Goal: Information Seeking & Learning: Learn about a topic

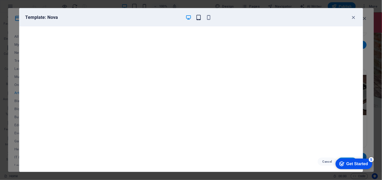
click at [198, 16] on icon "button" at bounding box center [199, 18] width 6 height 6
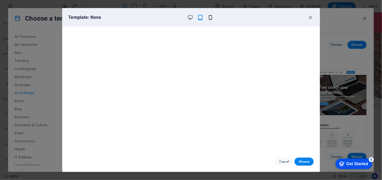
click at [211, 19] on icon "button" at bounding box center [211, 18] width 6 height 6
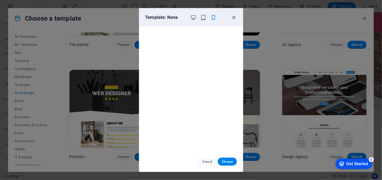
click at [233, 19] on icon "button" at bounding box center [234, 18] width 6 height 6
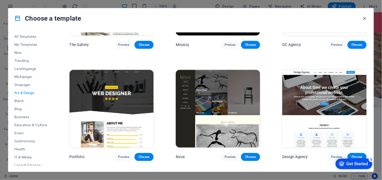
click at [370, 57] on div "All Templates My Templates New Trending Landingpage Multipager Onepager Art & D…" at bounding box center [191, 100] width 366 height 144
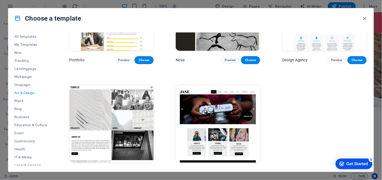
scroll to position [405, 0]
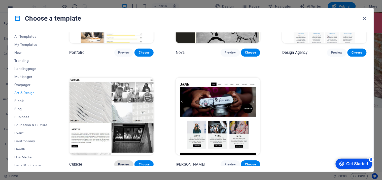
click at [125, 164] on span "Preview" at bounding box center [123, 165] width 11 height 4
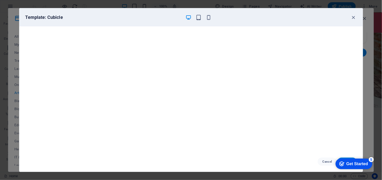
click at [199, 14] on div "Template: Cubicle" at bounding box center [191, 17] width 344 height 18
click at [199, 16] on icon "button" at bounding box center [199, 18] width 6 height 6
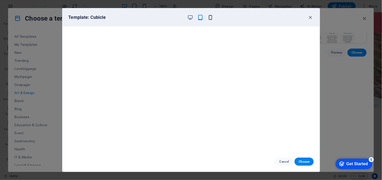
click at [209, 18] on icon "button" at bounding box center [211, 18] width 6 height 6
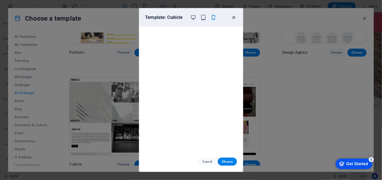
click at [233, 16] on icon "button" at bounding box center [234, 18] width 6 height 6
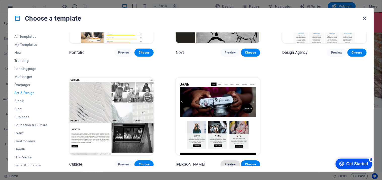
click at [230, 163] on span "Preview" at bounding box center [230, 165] width 11 height 4
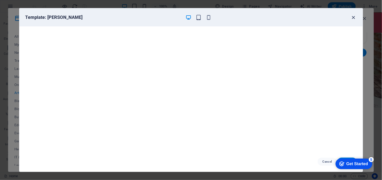
click at [352, 18] on icon "button" at bounding box center [354, 18] width 6 height 6
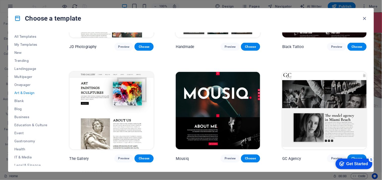
scroll to position [178, 0]
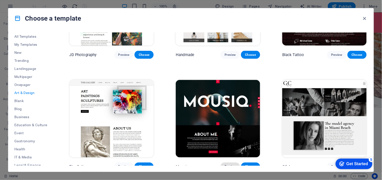
click at [231, 163] on button "Preview" at bounding box center [230, 167] width 19 height 8
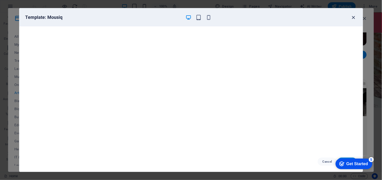
click at [354, 15] on icon "button" at bounding box center [354, 18] width 6 height 6
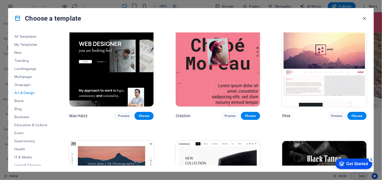
scroll to position [0, 0]
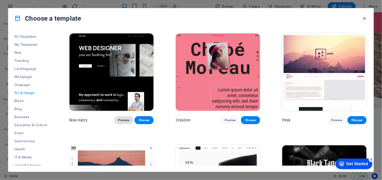
click at [124, 119] on span "Preview" at bounding box center [123, 120] width 11 height 4
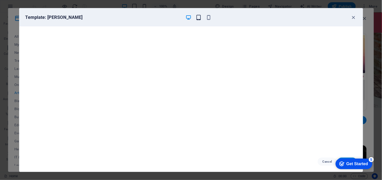
click at [199, 19] on icon "button" at bounding box center [199, 18] width 6 height 6
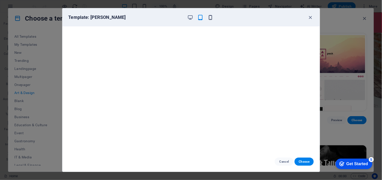
click at [210, 19] on icon "button" at bounding box center [211, 18] width 6 height 6
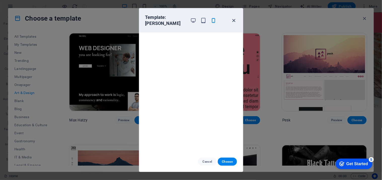
click at [236, 19] on icon "button" at bounding box center [234, 21] width 6 height 6
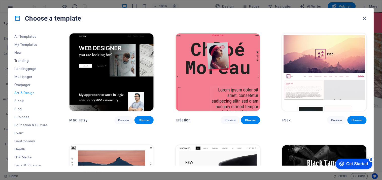
drag, startPoint x: 367, startPoint y: 34, endPoint x: 371, endPoint y: 45, distance: 12.0
click at [371, 45] on div "All Templates My Templates New Trending Landingpage Multipager Onepager Art & D…" at bounding box center [191, 100] width 366 height 144
